Goal: Check status: Check status

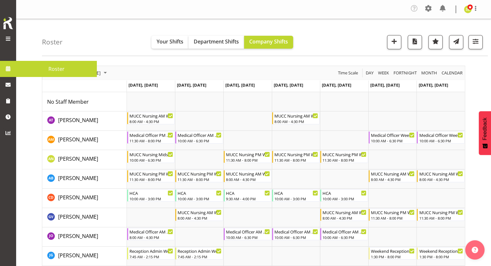
click at [7, 68] on span at bounding box center [8, 69] width 10 height 10
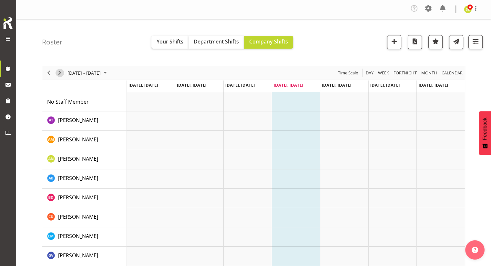
click at [60, 74] on span "Next" at bounding box center [60, 73] width 8 height 8
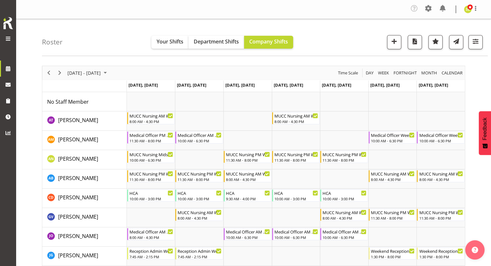
scroll to position [32, 0]
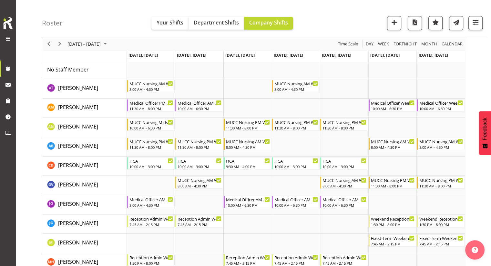
click at [121, 16] on div "Roster Your Shifts Department Shifts Company Shifts All Locations [GEOGRAPHIC_D…" at bounding box center [264, 18] width 445 height 37
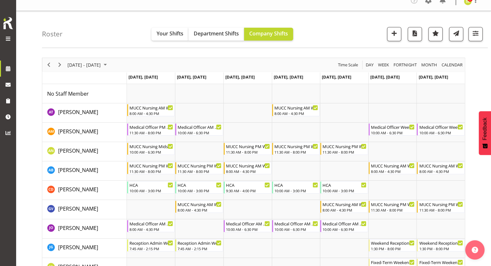
scroll to position [0, 0]
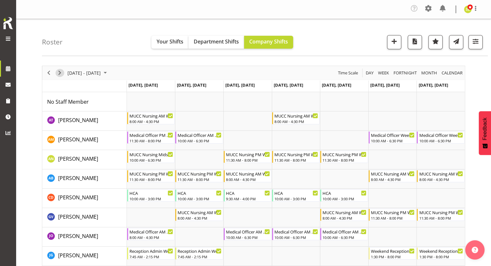
click at [60, 73] on span "Next" at bounding box center [60, 73] width 8 height 8
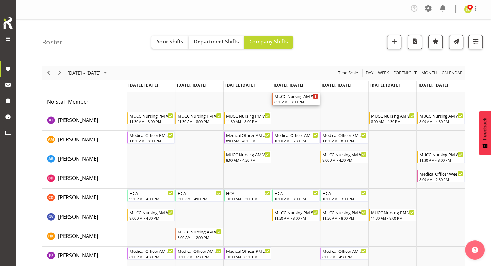
click at [288, 100] on div "8:30 AM - 3:00 PM" at bounding box center [296, 101] width 44 height 5
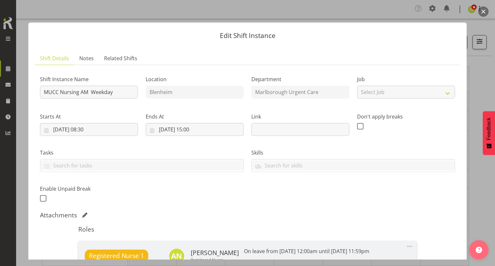
click at [484, 11] on button "button" at bounding box center [484, 11] width 10 height 10
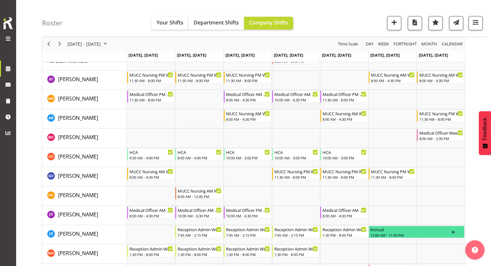
scroll to position [32, 0]
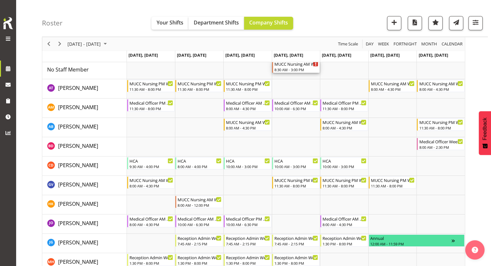
click at [297, 69] on div "8:30 AM - 3:00 PM" at bounding box center [296, 69] width 44 height 5
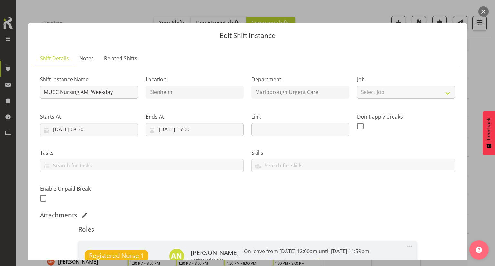
click at [483, 10] on button "button" at bounding box center [484, 11] width 10 height 10
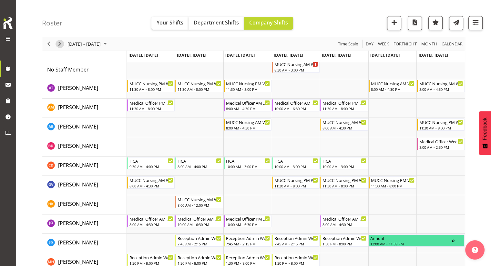
click at [60, 44] on span "Next" at bounding box center [60, 44] width 8 height 8
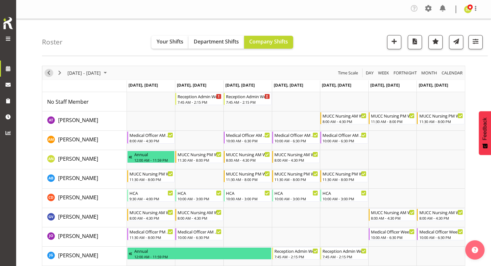
click at [45, 74] on span "Previous" at bounding box center [49, 73] width 8 height 8
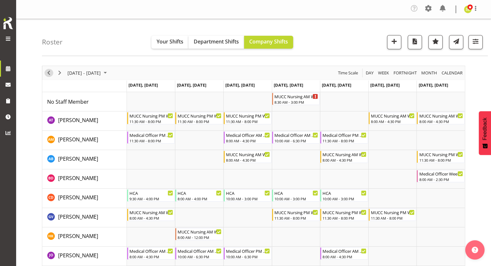
click at [49, 74] on span "Previous" at bounding box center [49, 73] width 8 height 8
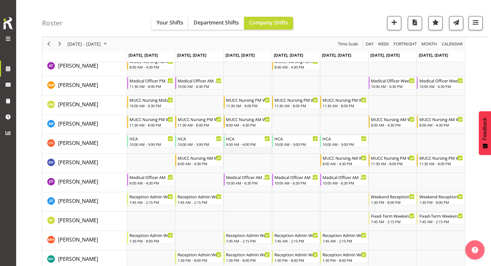
scroll to position [64, 0]
